Goal: Information Seeking & Learning: Learn about a topic

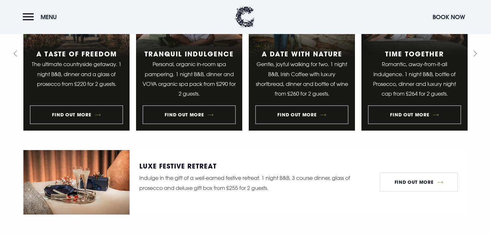
scroll to position [545, 0]
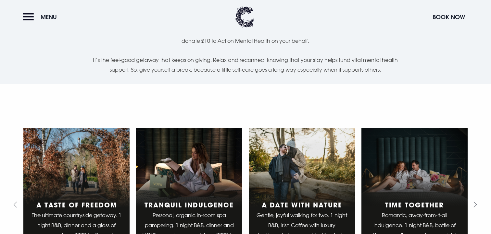
scroll to position [217, 0]
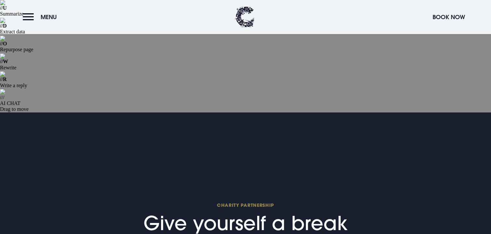
scroll to position [282, 0]
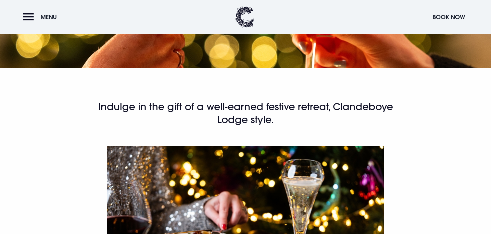
scroll to position [337, 0]
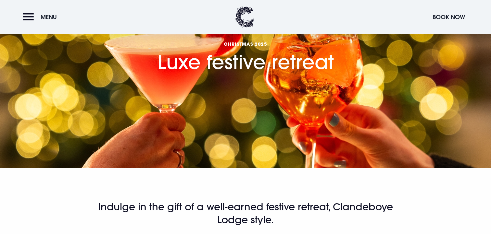
scroll to position [277, 0]
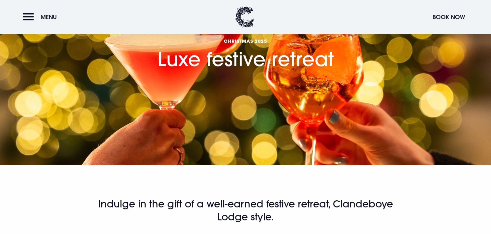
scroll to position [398, 0]
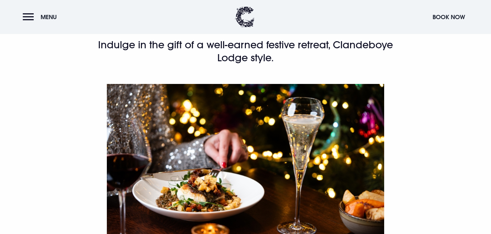
drag, startPoint x: 335, startPoint y: 137, endPoint x: 91, endPoint y: 86, distance: 250.1
click at [91, 86] on div "Indulge in the gift of a well-earned festive retreat, Clandeboye Lodge style. F…" at bounding box center [245, 213] width 375 height 348
copy div "Whether you’re planning a shopping trip in [GEOGRAPHIC_DATA], a night away with…"
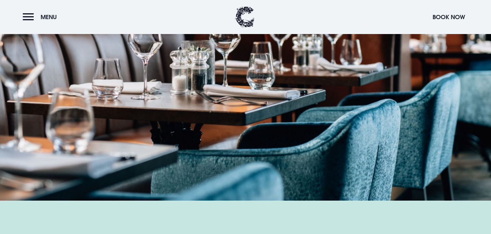
scroll to position [940, 0]
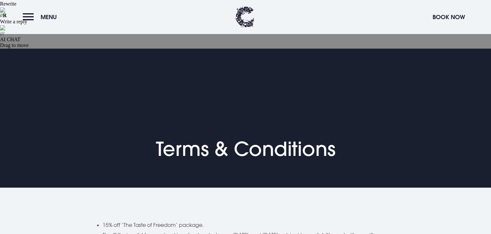
scroll to position [195, 0]
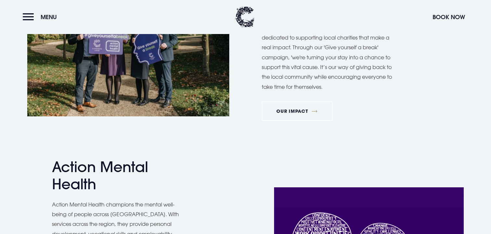
scroll to position [928, 0]
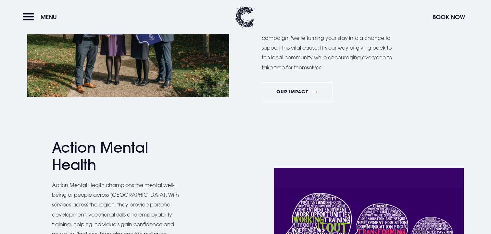
scroll to position [872, 0]
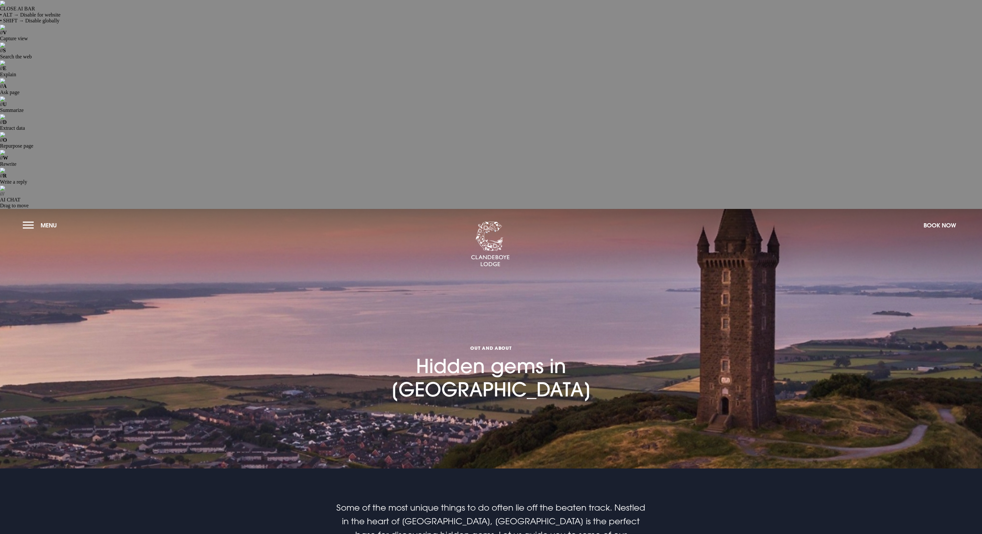
click at [263, 209] on section "Out and About Hidden gems in Northern Ireland" at bounding box center [491, 339] width 982 height 260
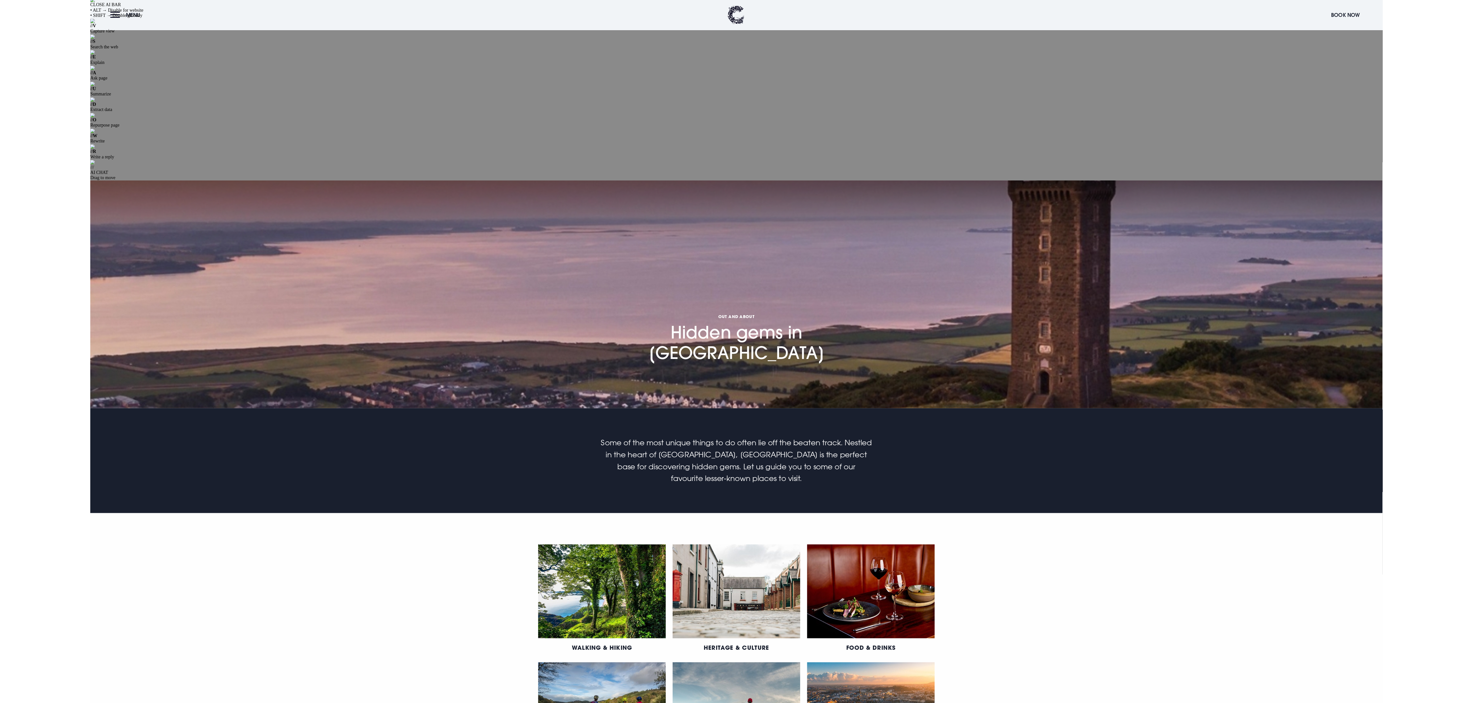
scroll to position [5, 0]
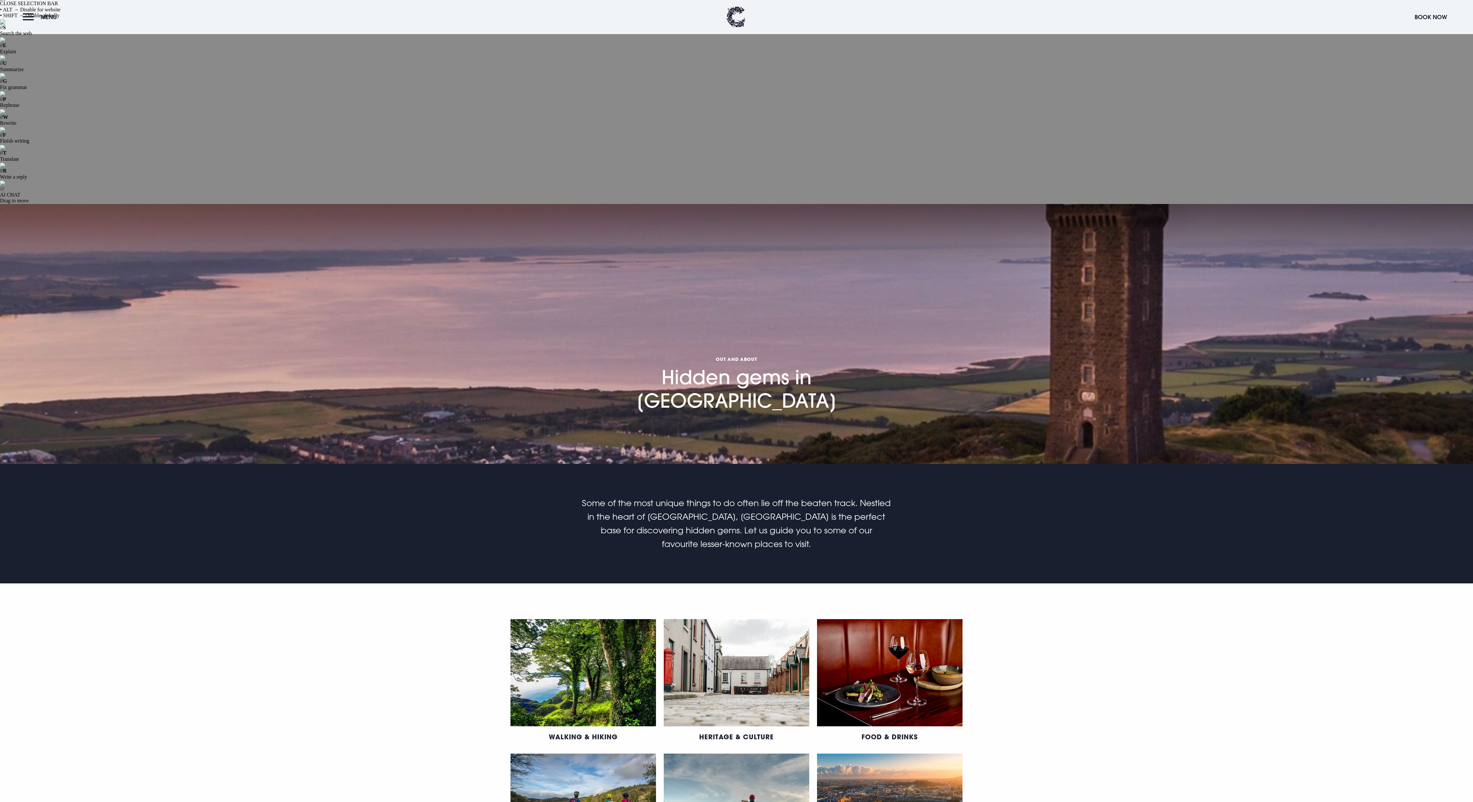
drag, startPoint x: 1201, startPoint y: 620, endPoint x: 1310, endPoint y: 675, distance: 121.8
click at [491, 267] on section "Walking & Hiking Heritage & Culture Food & Drinks Adventure & Sports Golf What'…" at bounding box center [736, 751] width 1473 height 337
